Goal: Communication & Community: Answer question/provide support

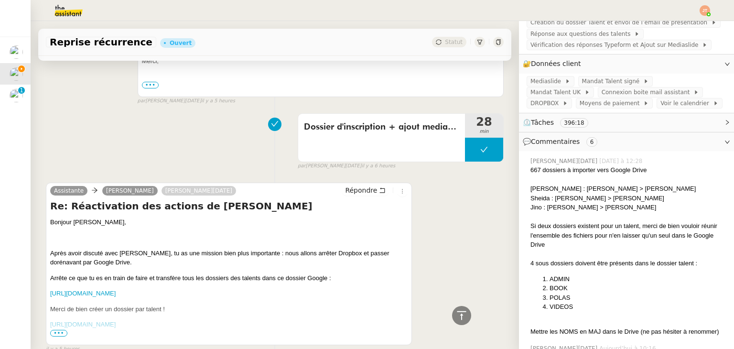
scroll to position [1242, 0]
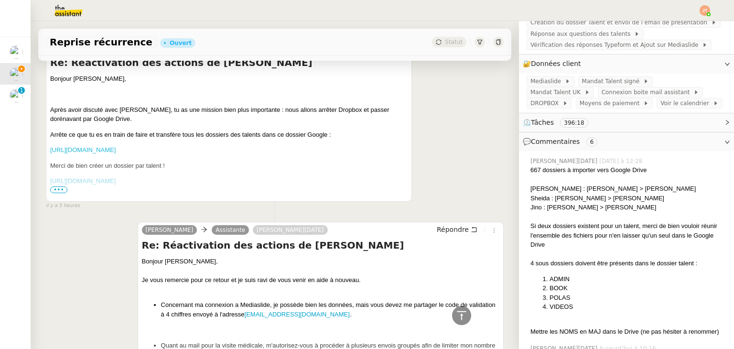
click at [116, 153] on link "[URL][DOMAIN_NAME]" at bounding box center [82, 149] width 65 height 7
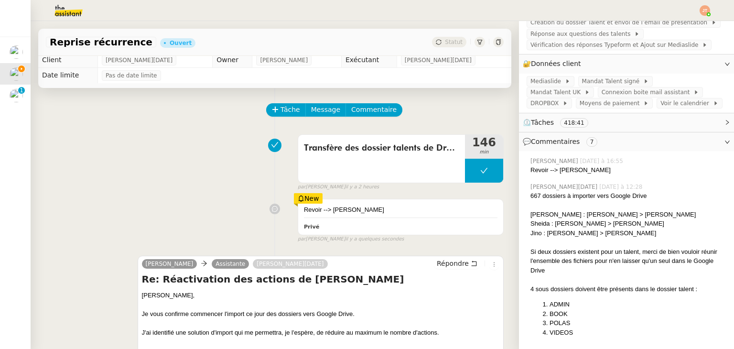
scroll to position [0, 0]
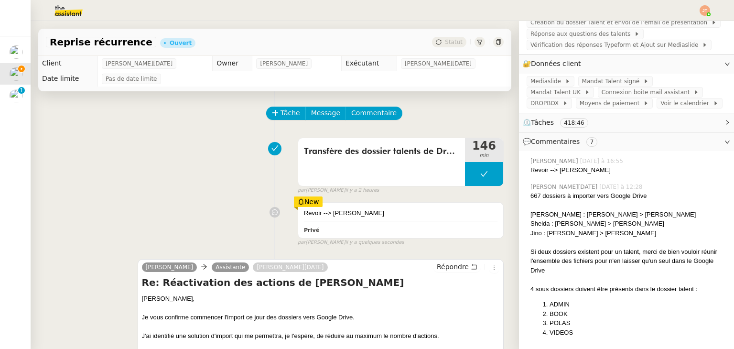
click at [301, 204] on div "New" at bounding box center [308, 201] width 29 height 11
click at [256, 193] on div "Transfère des dossier talents de Dropbox vers Google Drive 146 min false par [P…" at bounding box center [275, 163] width 458 height 61
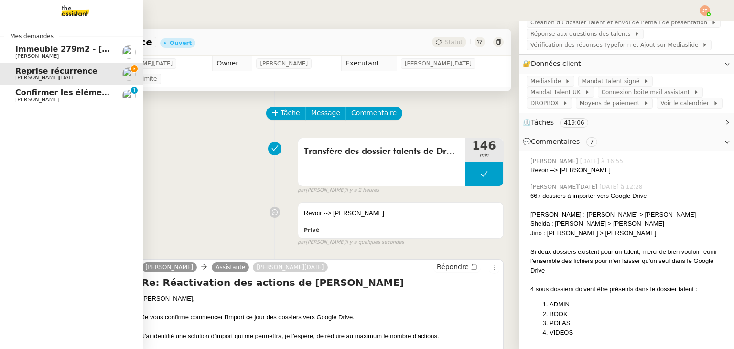
click at [37, 97] on span "[PERSON_NAME]" at bounding box center [36, 100] width 43 height 6
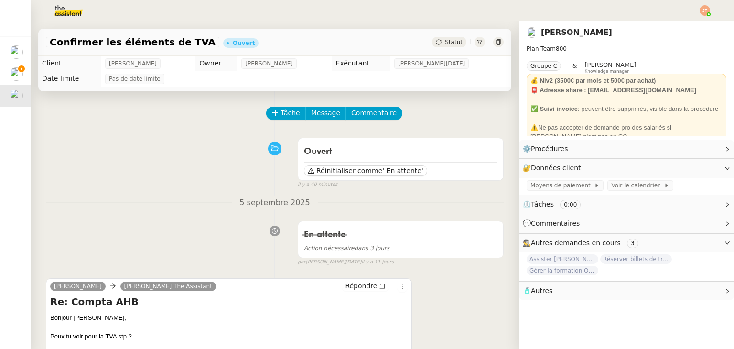
click at [445, 39] on span "Statut" at bounding box center [454, 42] width 18 height 7
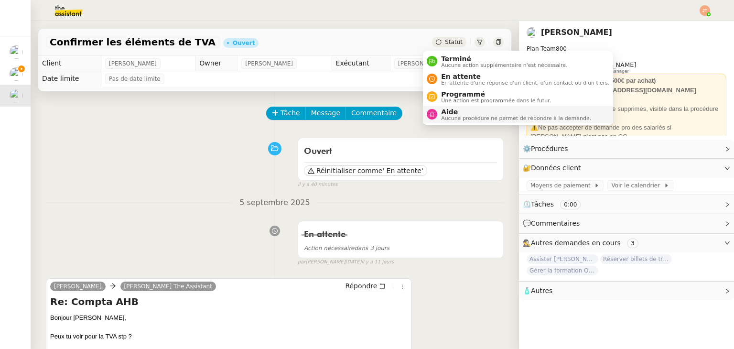
click at [443, 109] on span "Aide" at bounding box center [516, 112] width 150 height 8
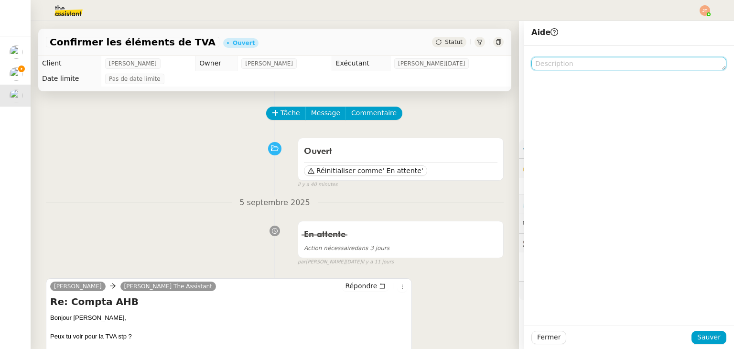
click at [555, 68] on textarea at bounding box center [628, 63] width 195 height 13
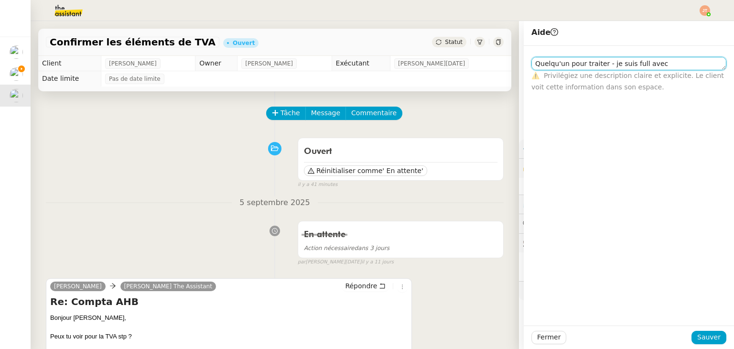
click at [598, 63] on textarea "Quelqu'un pour traiter - je suis full avec [PERSON_NAME]" at bounding box center [628, 63] width 195 height 13
type textarea "Quelqu'un pour traiter ? je suis full avec [PERSON_NAME]"
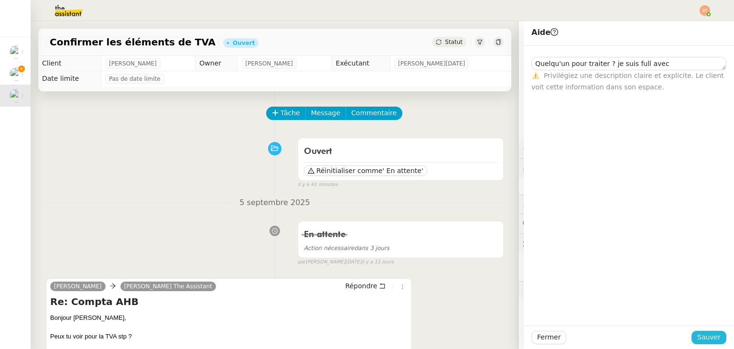
click at [697, 334] on span "Sauver" at bounding box center [708, 337] width 23 height 11
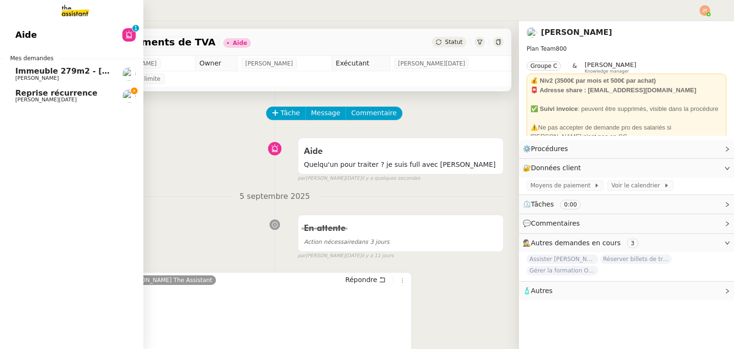
click at [43, 94] on span "Reprise récurrence" at bounding box center [56, 92] width 82 height 9
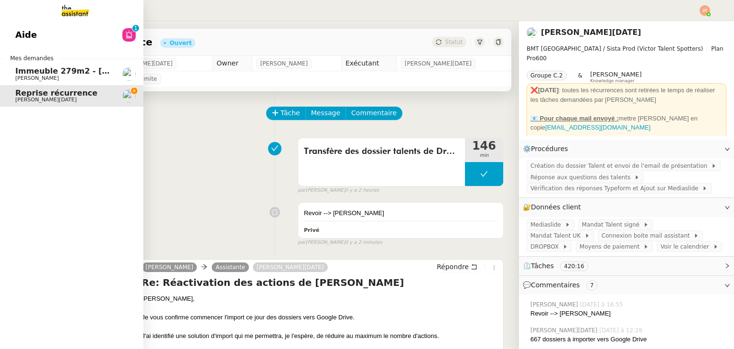
click at [16, 39] on span "Aide" at bounding box center [25, 35] width 21 height 14
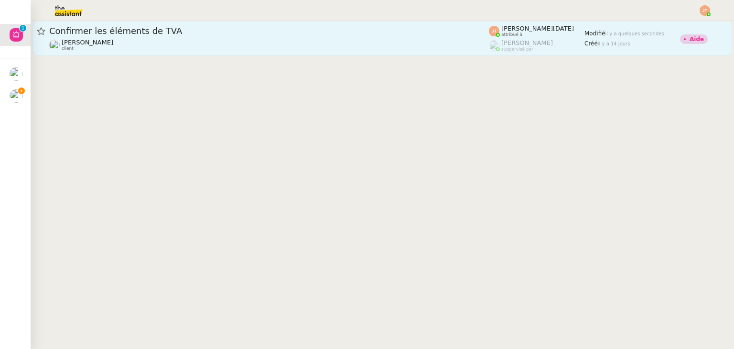
click at [186, 47] on div "[PERSON_NAME] client" at bounding box center [269, 45] width 440 height 12
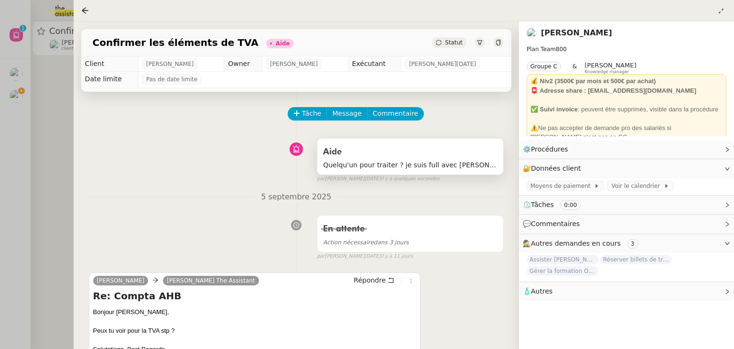
click at [393, 161] on span "Quelqu'un pour traiter ? je suis full avec [PERSON_NAME]" at bounding box center [410, 165] width 174 height 11
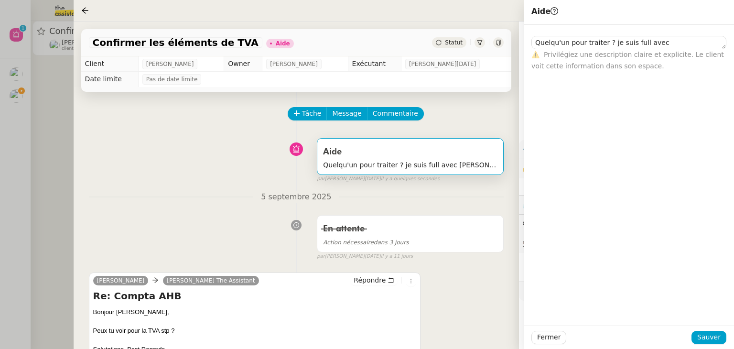
click at [57, 131] on div at bounding box center [367, 174] width 734 height 349
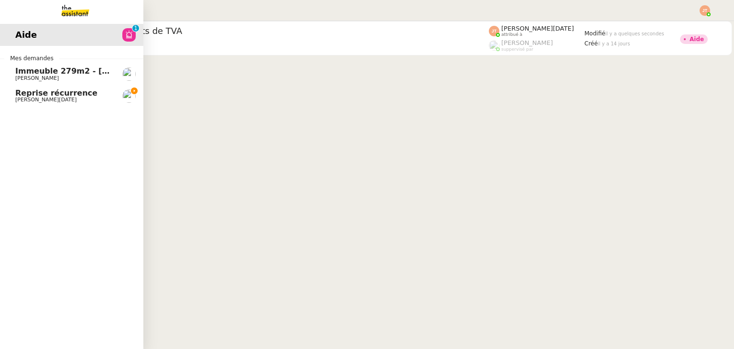
click at [61, 100] on span "[PERSON_NAME][DATE]" at bounding box center [63, 100] width 97 height 6
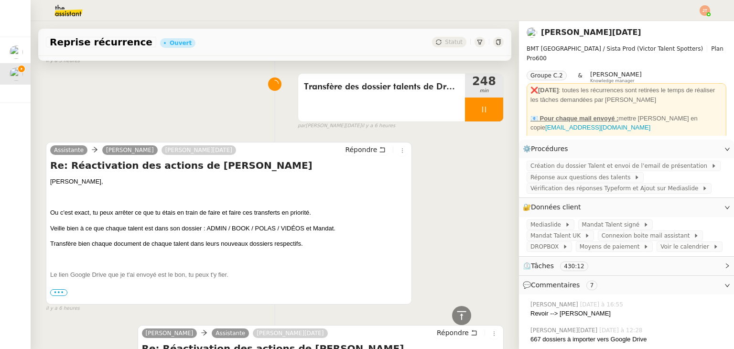
scroll to position [669, 0]
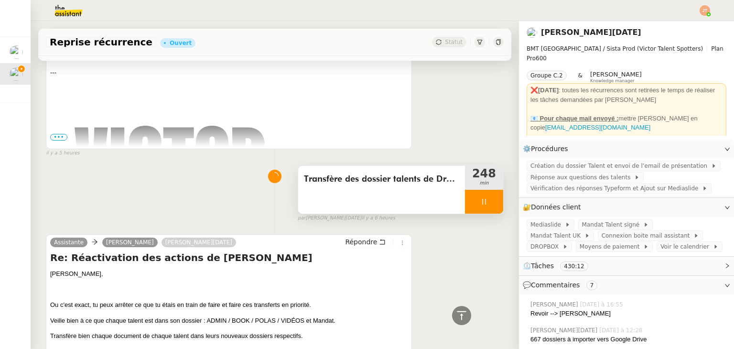
click at [472, 205] on div at bounding box center [484, 202] width 38 height 24
click at [703, 9] on img at bounding box center [704, 10] width 11 height 11
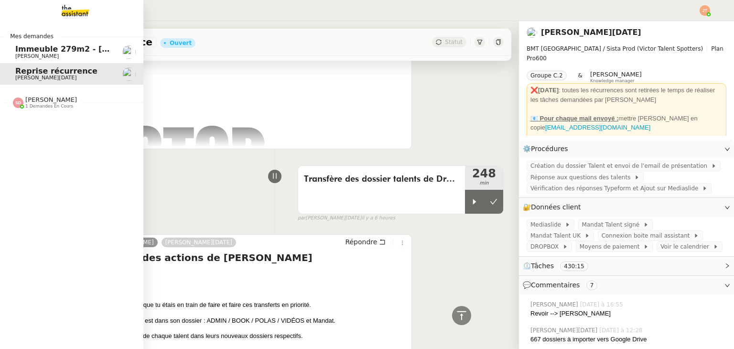
click at [75, 22] on div "Mes demandes Immeuble 279m2 - [GEOGRAPHIC_DATA] 13012 - 619 000€ [PERSON_NAME] …" at bounding box center [71, 185] width 143 height 328
click at [76, 18] on img at bounding box center [68, 10] width 74 height 21
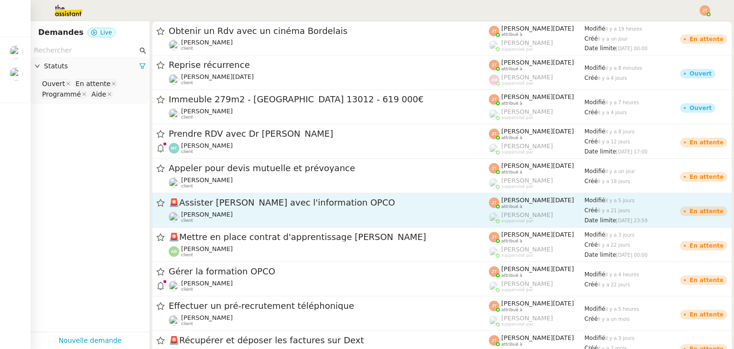
click at [204, 199] on span "🚨 [PERSON_NAME] avec l'information OPCO" at bounding box center [329, 202] width 320 height 9
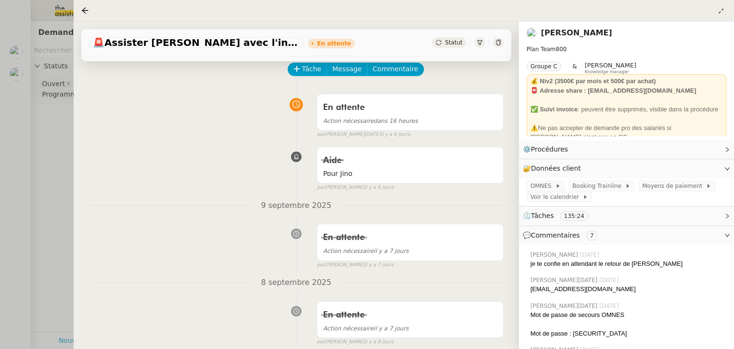
scroll to position [191, 0]
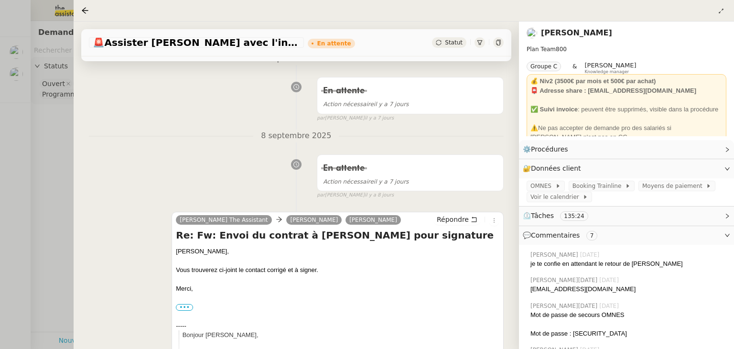
click at [67, 171] on div at bounding box center [367, 174] width 734 height 349
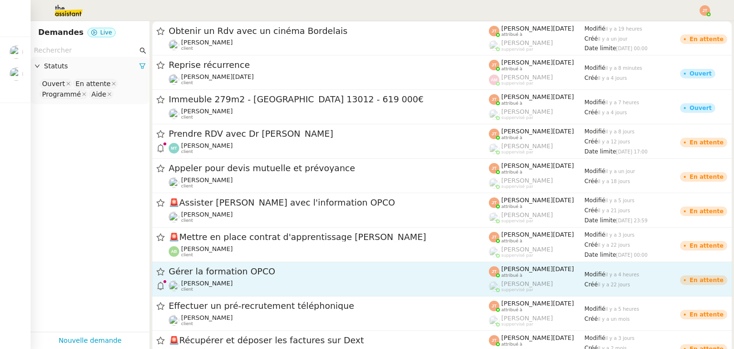
click at [215, 272] on span "Gérer la formation OPCO" at bounding box center [329, 271] width 320 height 9
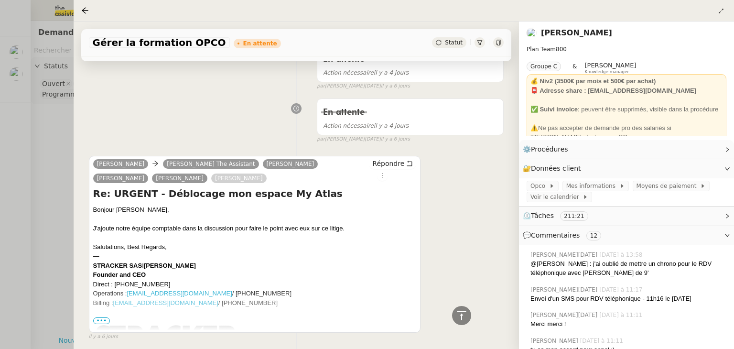
scroll to position [717, 0]
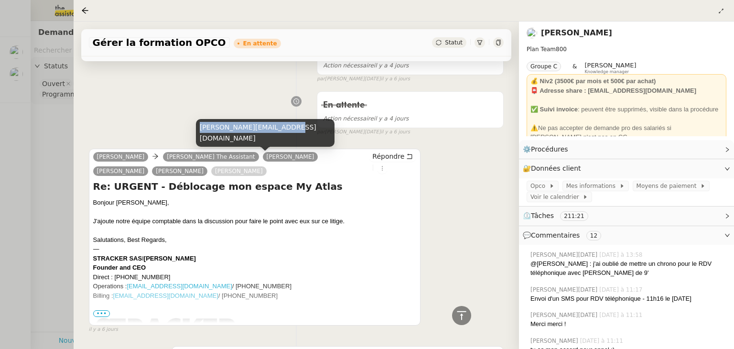
drag, startPoint x: 201, startPoint y: 138, endPoint x: 283, endPoint y: 138, distance: 82.2
click at [283, 138] on div "[PERSON_NAME][EMAIL_ADDRESS][DOMAIN_NAME]" at bounding box center [265, 133] width 139 height 28
copy div "[PERSON_NAME][EMAIL_ADDRESS][DOMAIN_NAME]"
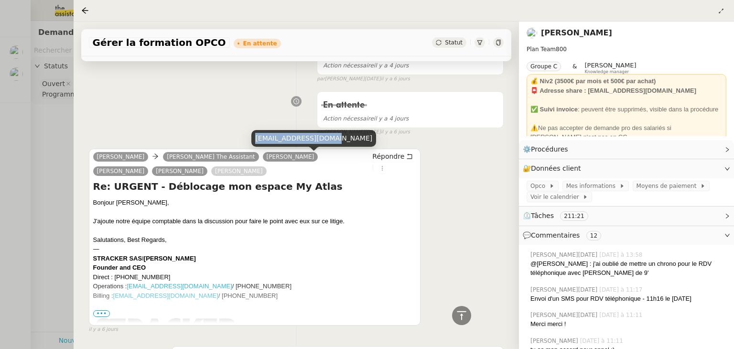
drag, startPoint x: 256, startPoint y: 138, endPoint x: 327, endPoint y: 137, distance: 70.7
click at [327, 137] on div "[EMAIL_ADDRESS][DOMAIN_NAME]" at bounding box center [313, 138] width 125 height 17
copy div "[EMAIL_ADDRESS][DOMAIN_NAME]"
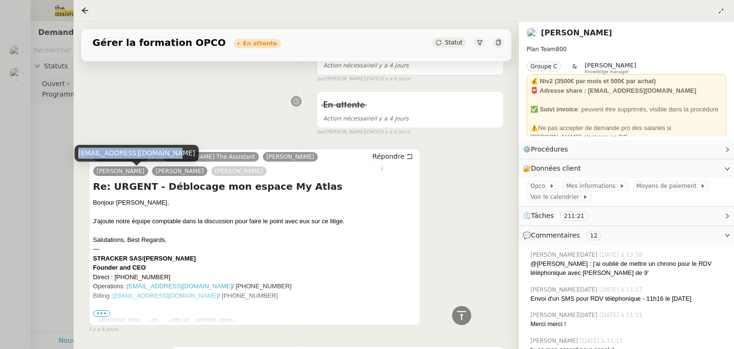
drag, startPoint x: 79, startPoint y: 154, endPoint x: 161, endPoint y: 154, distance: 81.7
click at [161, 154] on div "[EMAIL_ADDRESS][DOMAIN_NAME]" at bounding box center [137, 153] width 125 height 17
copy div "[EMAIL_ADDRESS][DOMAIN_NAME]"
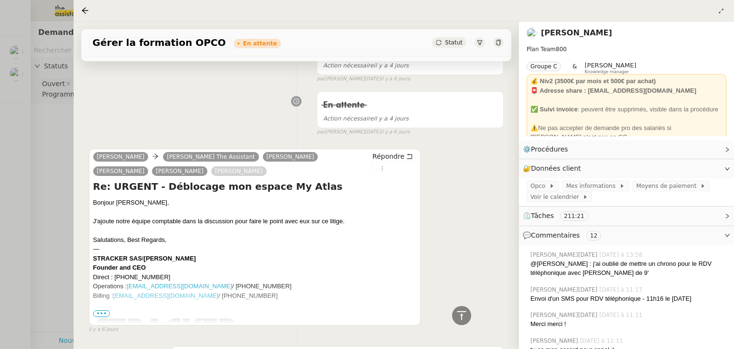
click at [47, 129] on div at bounding box center [367, 174] width 734 height 349
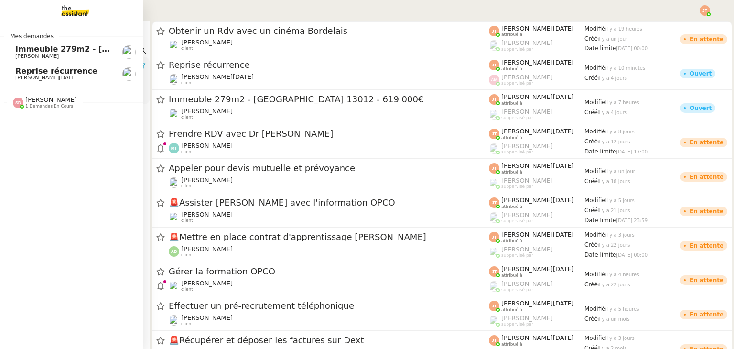
click at [29, 75] on span "[PERSON_NAME][DATE]" at bounding box center [46, 78] width 62 height 6
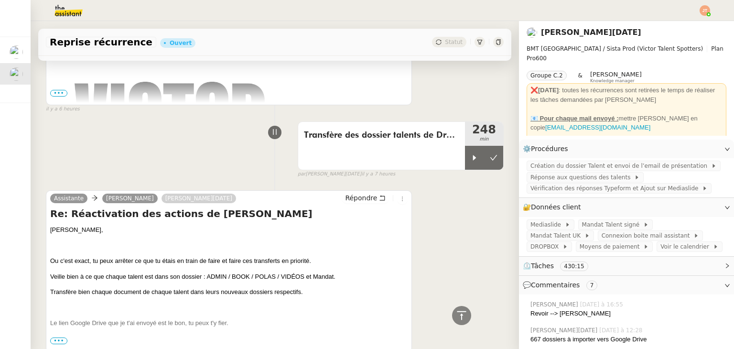
scroll to position [717, 0]
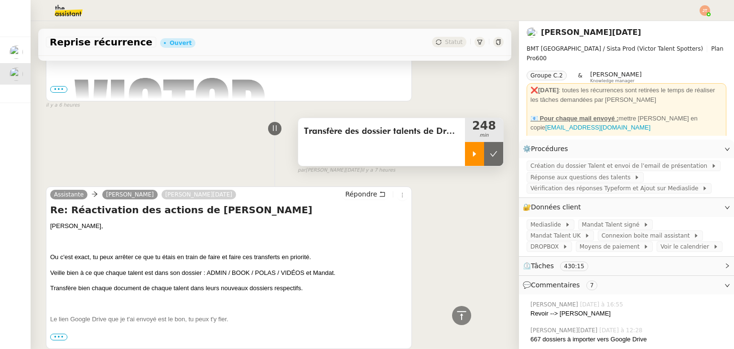
click at [465, 166] on div at bounding box center [474, 154] width 19 height 24
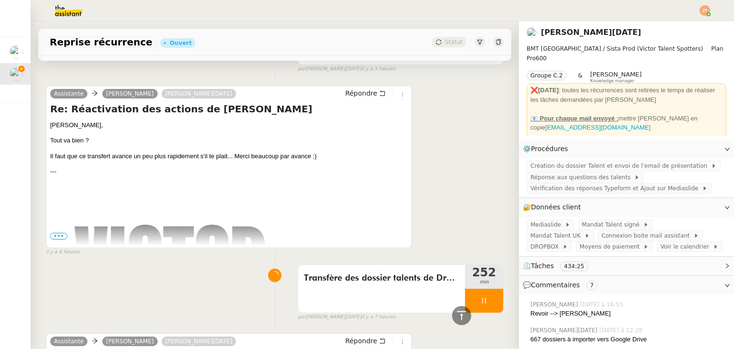
scroll to position [669, 0]
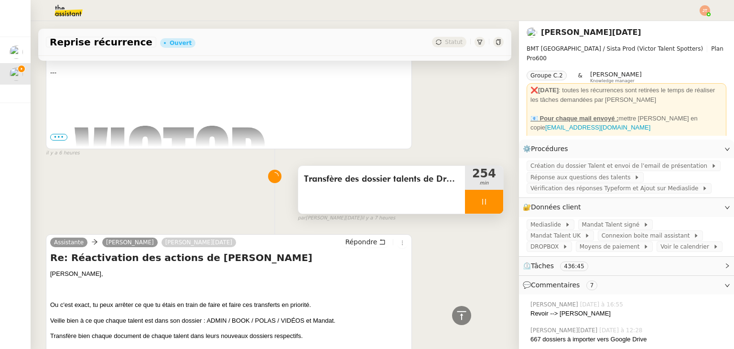
click at [465, 211] on div at bounding box center [484, 202] width 38 height 24
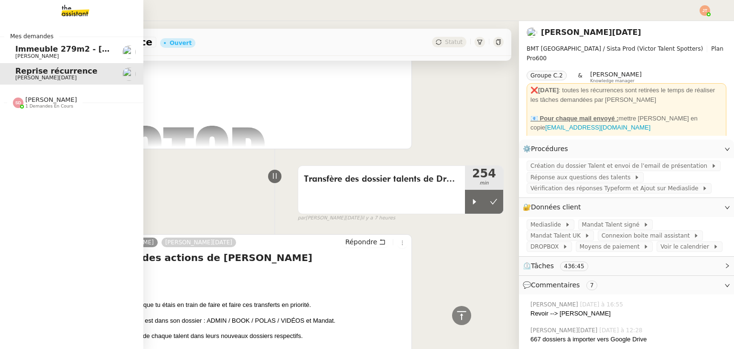
click at [24, 46] on span "Immeuble 279m2 - [GEOGRAPHIC_DATA] 13012 - 619 000€" at bounding box center [140, 48] width 250 height 9
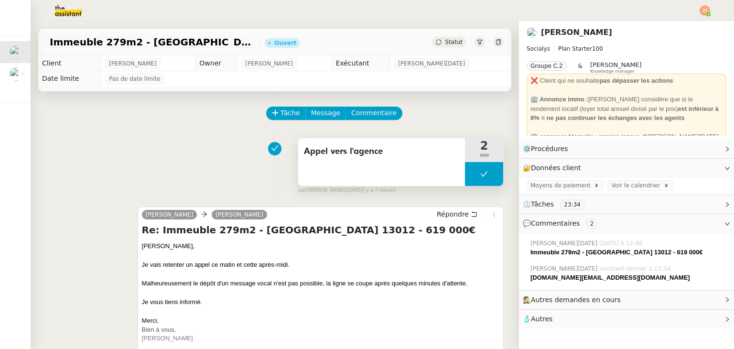
click at [480, 174] on icon at bounding box center [484, 174] width 8 height 8
click at [468, 174] on div at bounding box center [474, 174] width 19 height 24
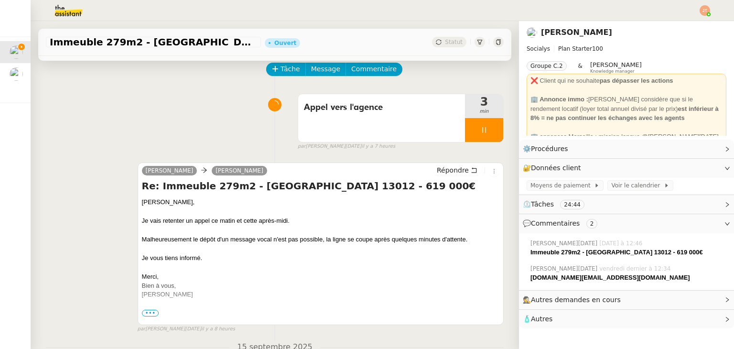
scroll to position [48, 0]
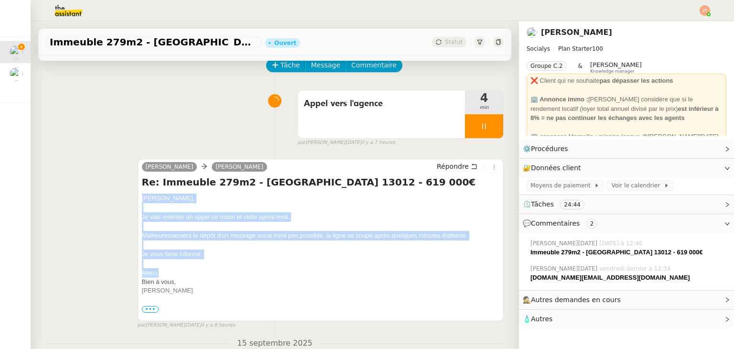
drag, startPoint x: 139, startPoint y: 199, endPoint x: 198, endPoint y: 271, distance: 93.0
click at [198, 271] on div "[PERSON_NAME] Re: Immeuble 279m2 - [GEOGRAPHIC_DATA] 13012 - 619 000€ [PERSON_N…" at bounding box center [321, 240] width 366 height 162
copy div "[PERSON_NAME], Je vais retenter un appel ce matin et cette après-midi. Malheure…"
click at [438, 171] on span "Répondre" at bounding box center [453, 166] width 32 height 10
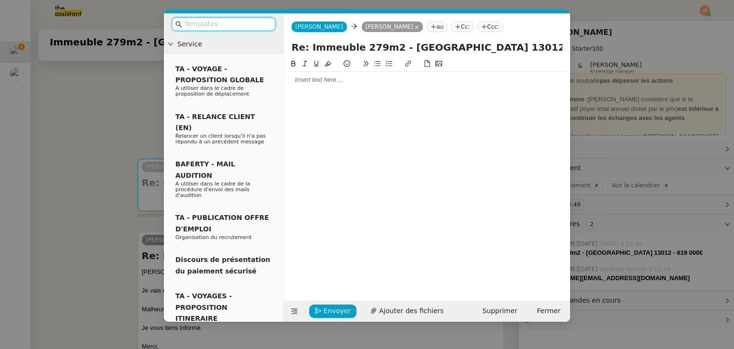
click at [304, 79] on div at bounding box center [427, 79] width 279 height 9
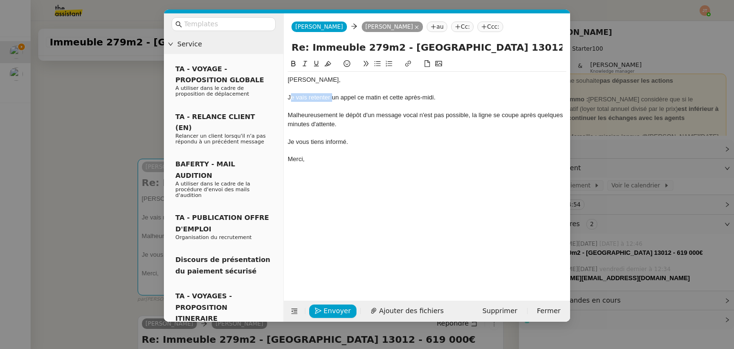
drag, startPoint x: 332, startPoint y: 98, endPoint x: 291, endPoint y: 98, distance: 40.1
click at [291, 98] on div "Je vais retenter un appel ce matin et cette après-midi." at bounding box center [427, 97] width 279 height 9
click at [433, 101] on div "J'ai retenté un appel ce matin et cette après-midi." at bounding box center [427, 97] width 279 height 9
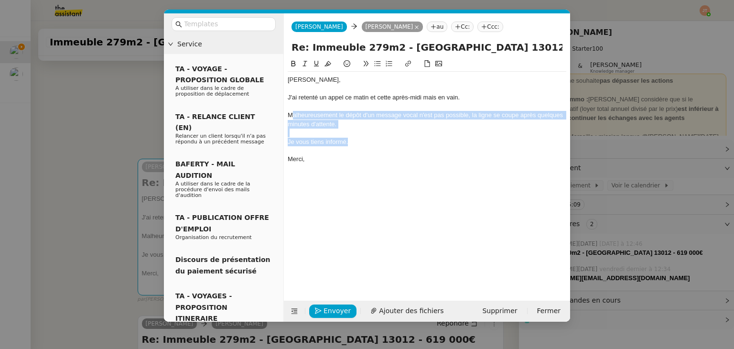
drag, startPoint x: 355, startPoint y: 141, endPoint x: 292, endPoint y: 115, distance: 67.9
click at [292, 115] on div "[PERSON_NAME], J'ai retenté un appel ce matin et cette après-midi mais en vain.…" at bounding box center [427, 120] width 279 height 96
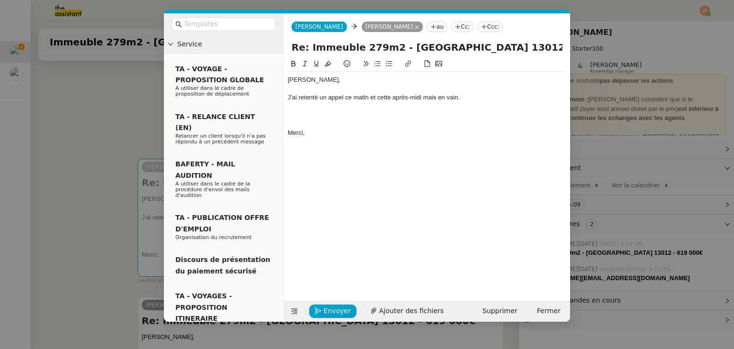
click at [429, 98] on div "J'ai retenté un appel ce matin et cette après-midi mais en vain." at bounding box center [427, 97] width 279 height 9
click at [0, 0] on lt-span ", mais" at bounding box center [0, 0] width 0 height 0
click at [344, 113] on div at bounding box center [427, 115] width 279 height 9
click at [117, 133] on nz-modal-container "Service TA - VOYAGE - PROPOSITION GLOBALE A utiliser dans le cadre de propositi…" at bounding box center [367, 174] width 734 height 349
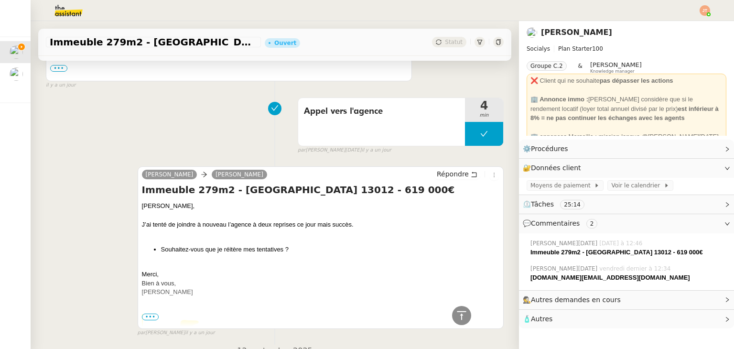
scroll to position [717, 0]
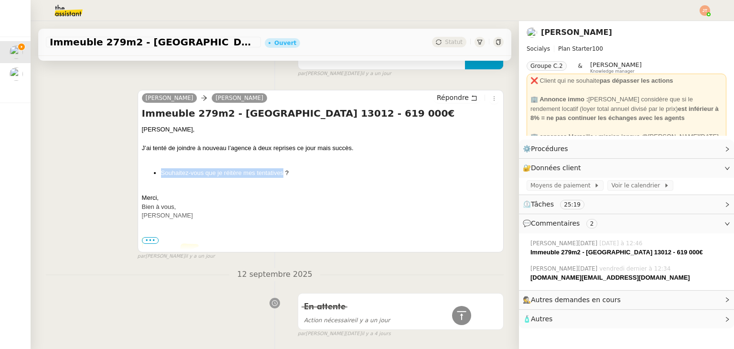
drag, startPoint x: 159, startPoint y: 173, endPoint x: 280, endPoint y: 174, distance: 121.4
click at [280, 174] on li "Souhaitez-vous que je réitère mes tentatives ?" at bounding box center [330, 173] width 338 height 10
copy li "Souhaitez-vous que je réitère mes tentatives"
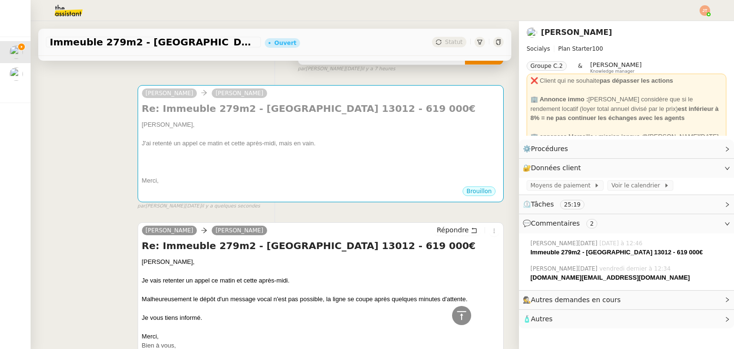
scroll to position [0, 0]
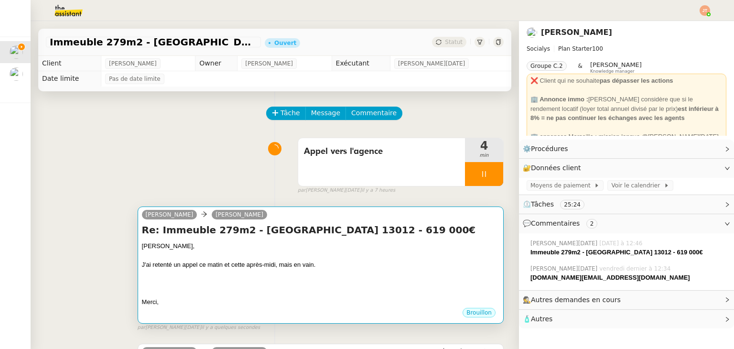
click at [350, 236] on h4 "Re: Immeuble 279m2 - [GEOGRAPHIC_DATA] 13012 - 619 000€" at bounding box center [320, 229] width 357 height 13
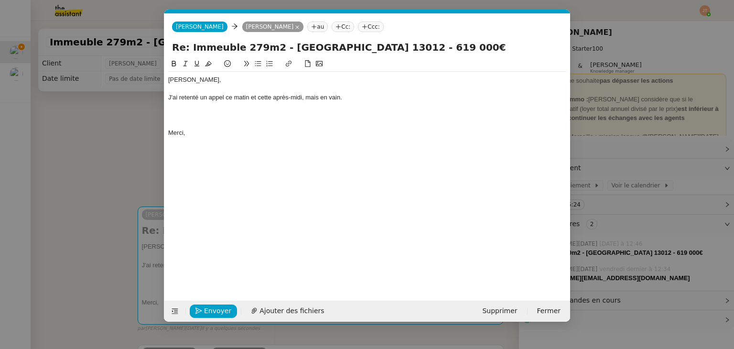
scroll to position [0, 20]
click at [215, 99] on div "J'ai retenté un appel ce matin et cette après-midi, mais en vain." at bounding box center [367, 97] width 398 height 9
click at [215, 109] on div at bounding box center [367, 106] width 398 height 9
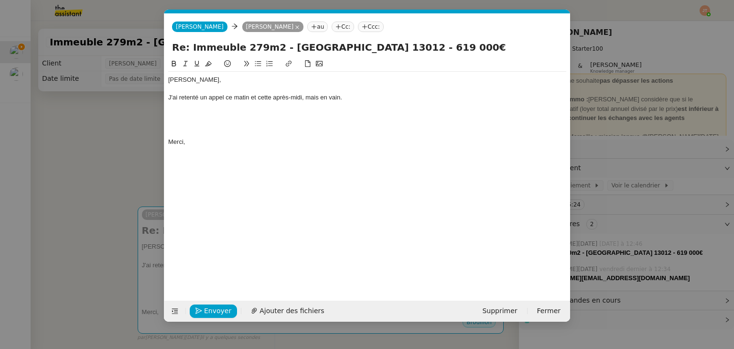
click at [255, 67] on icon at bounding box center [258, 63] width 7 height 7
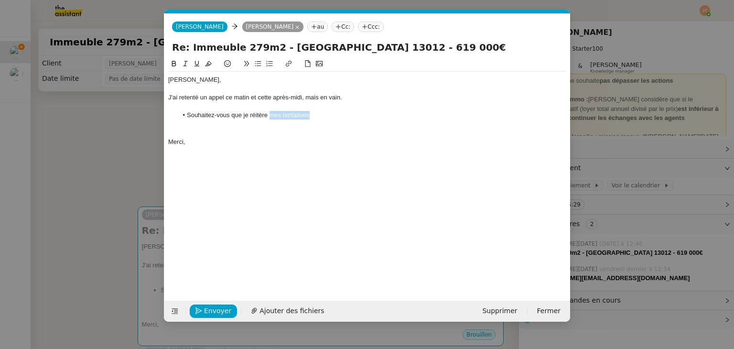
drag, startPoint x: 315, startPoint y: 115, endPoint x: 270, endPoint y: 115, distance: 45.4
click at [270, 115] on li "Souhaitez-vous que je réitère mes tentatives" at bounding box center [372, 115] width 389 height 9
click at [229, 130] on div at bounding box center [367, 133] width 398 height 9
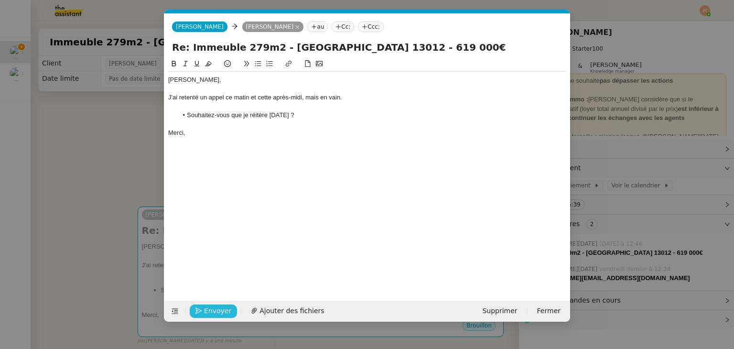
click at [215, 312] on span "Envoyer" at bounding box center [217, 310] width 27 height 11
click at [215, 312] on span "Confirmer l'envoi" at bounding box center [232, 310] width 57 height 11
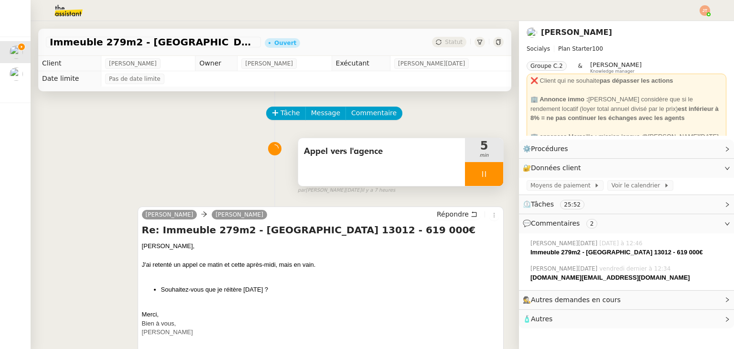
click at [465, 173] on div at bounding box center [484, 174] width 38 height 24
click at [490, 175] on icon at bounding box center [494, 174] width 8 height 8
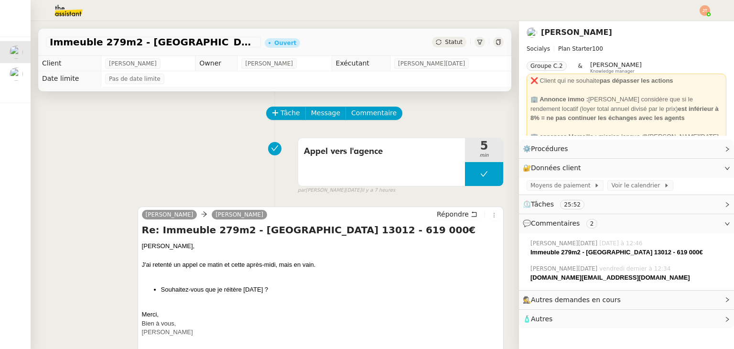
click at [445, 37] on div "Statut" at bounding box center [449, 42] width 34 height 11
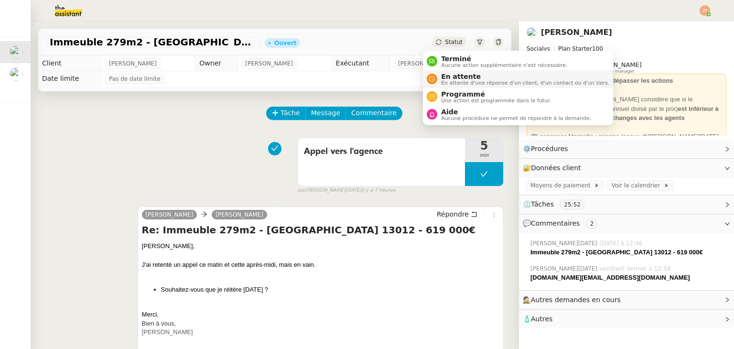
click at [453, 76] on span "En attente" at bounding box center [525, 77] width 168 height 8
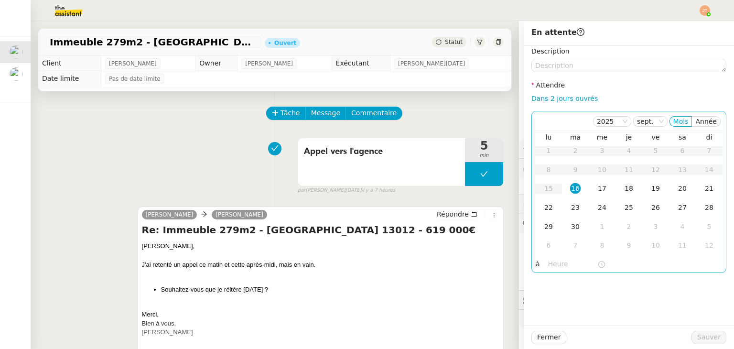
click at [623, 192] on div "18" at bounding box center [628, 188] width 11 height 11
click at [552, 266] on input "text" at bounding box center [572, 263] width 49 height 11
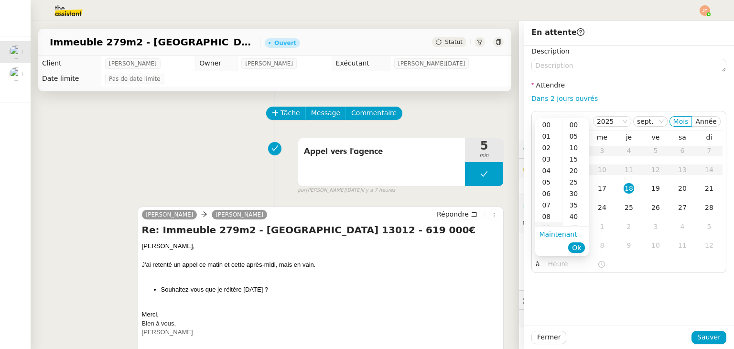
click at [548, 222] on div "09" at bounding box center [548, 227] width 27 height 11
click at [577, 124] on div "00" at bounding box center [575, 124] width 26 height 11
type input "09:00"
click at [578, 248] on span "Ok" at bounding box center [576, 248] width 9 height 10
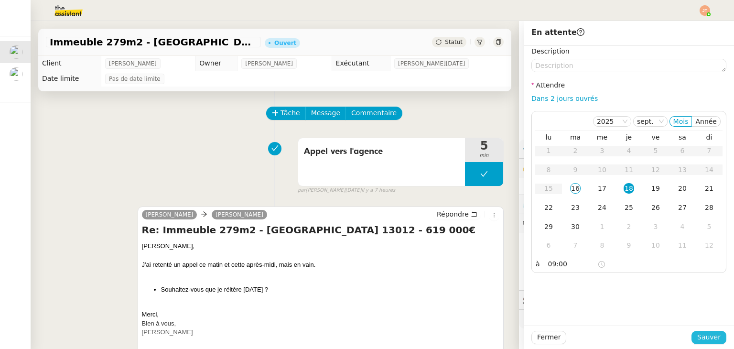
click at [703, 333] on span "Sauver" at bounding box center [708, 337] width 23 height 11
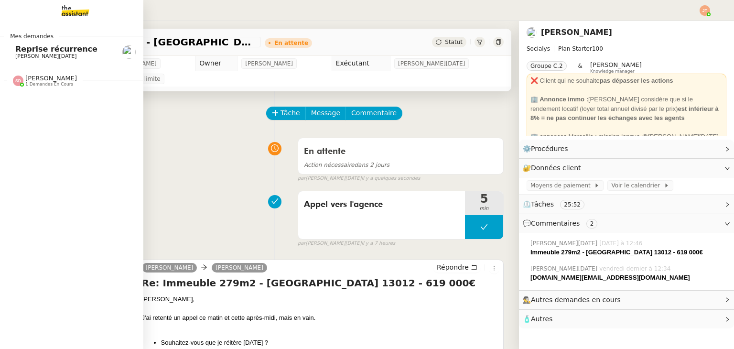
drag, startPoint x: 48, startPoint y: 54, endPoint x: 135, endPoint y: 102, distance: 99.4
click at [48, 54] on span "[PERSON_NAME][DATE]" at bounding box center [46, 56] width 62 height 6
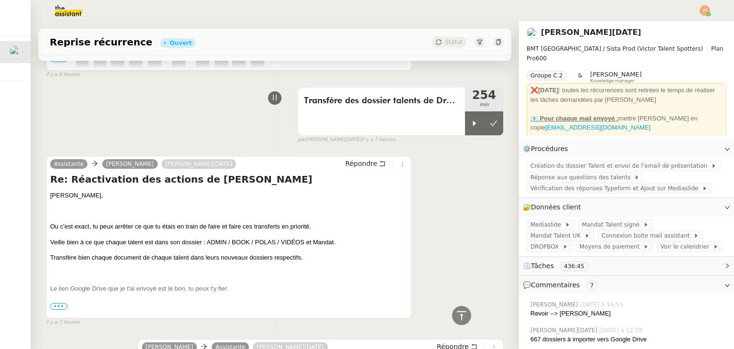
scroll to position [764, 0]
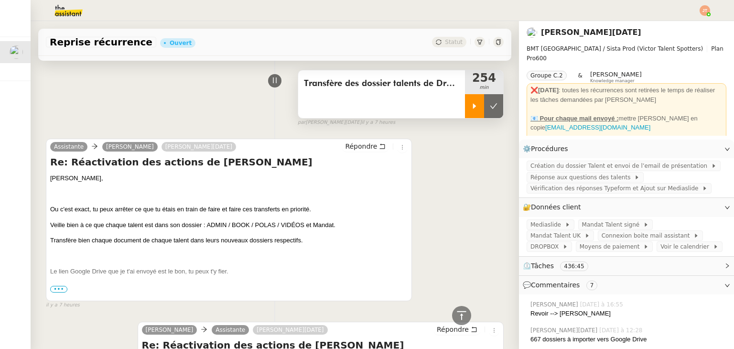
click at [471, 110] on icon at bounding box center [475, 106] width 8 height 8
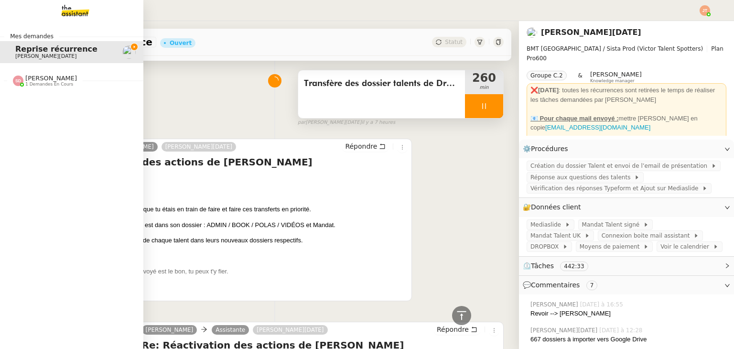
click at [38, 79] on span "[PERSON_NAME]" at bounding box center [51, 78] width 52 height 7
click at [48, 107] on span "[PERSON_NAME]" at bounding box center [36, 106] width 43 height 6
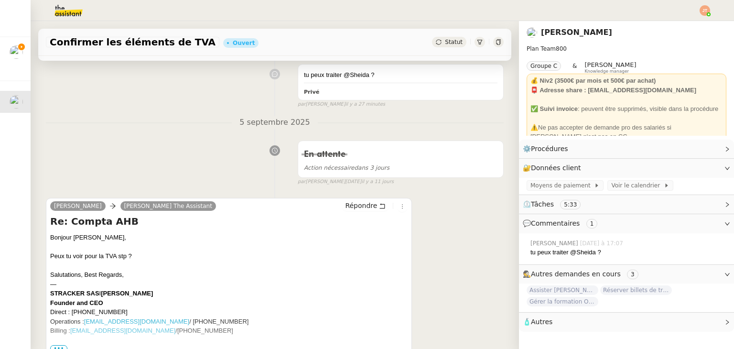
scroll to position [48, 0]
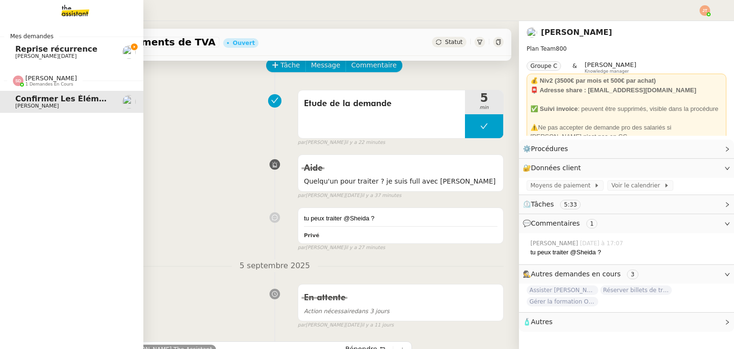
click at [24, 47] on span "Reprise récurrence" at bounding box center [56, 48] width 82 height 9
